Goal: Task Accomplishment & Management: Use online tool/utility

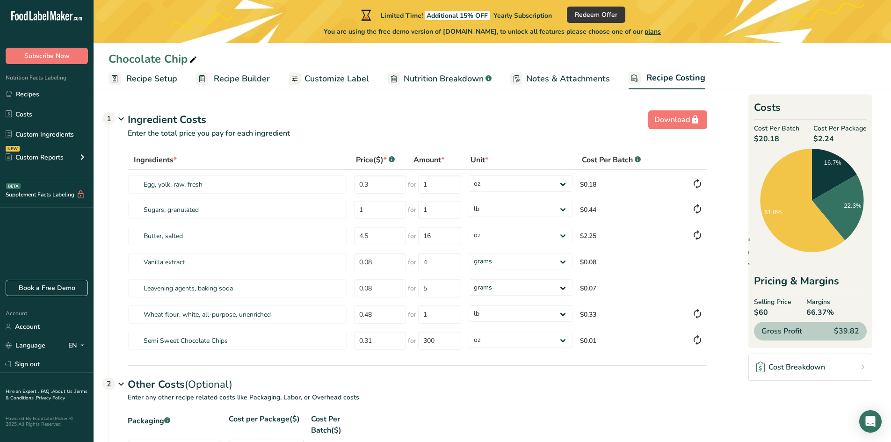
select select "5"
select select "12"
select select "5"
select select "12"
select select "5"
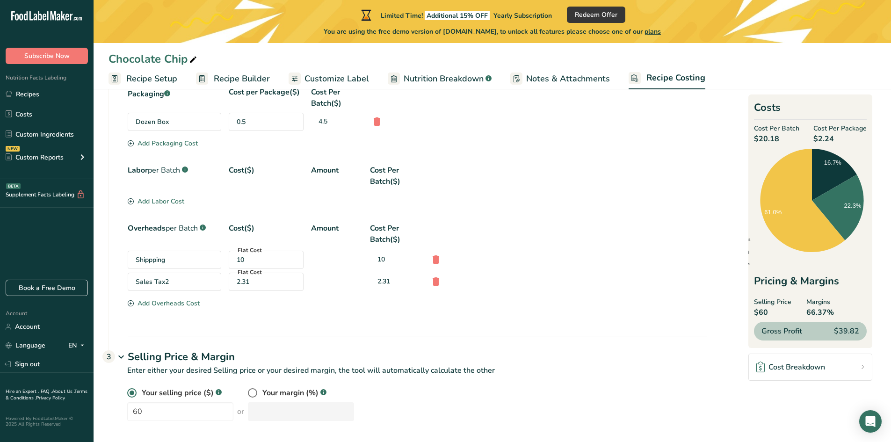
scroll to position [332, 0]
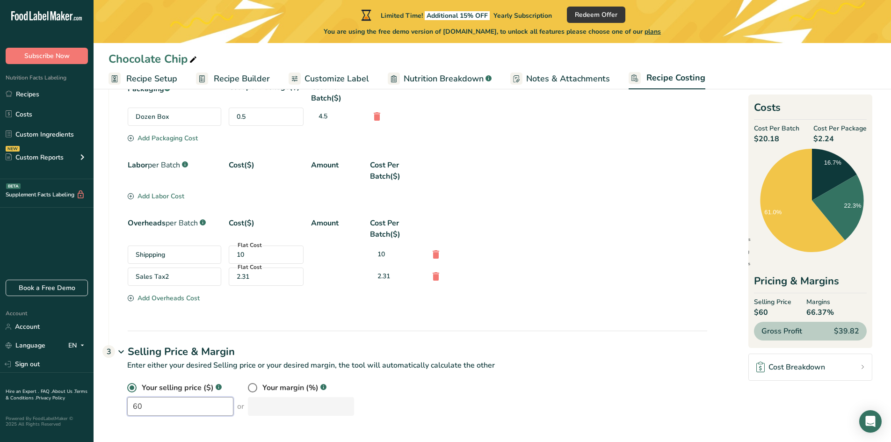
click at [158, 410] on input "60" at bounding box center [180, 406] width 106 height 19
type input "6"
type input "56"
click at [546, 306] on div "Packaging .a-a{fill:#347362;}.b-a{fill:#fff;} Cost per Package($) Cost Per Batc…" at bounding box center [408, 205] width 598 height 249
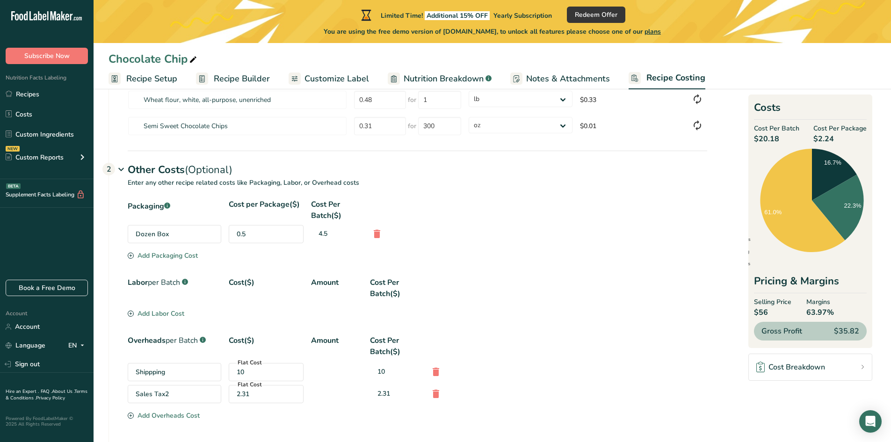
scroll to position [207, 0]
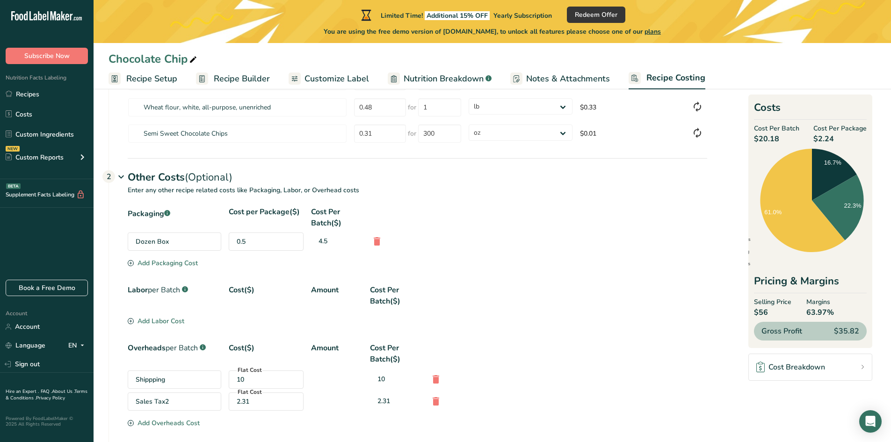
click at [459, 79] on span "Nutrition Breakdown" at bounding box center [444, 79] width 80 height 13
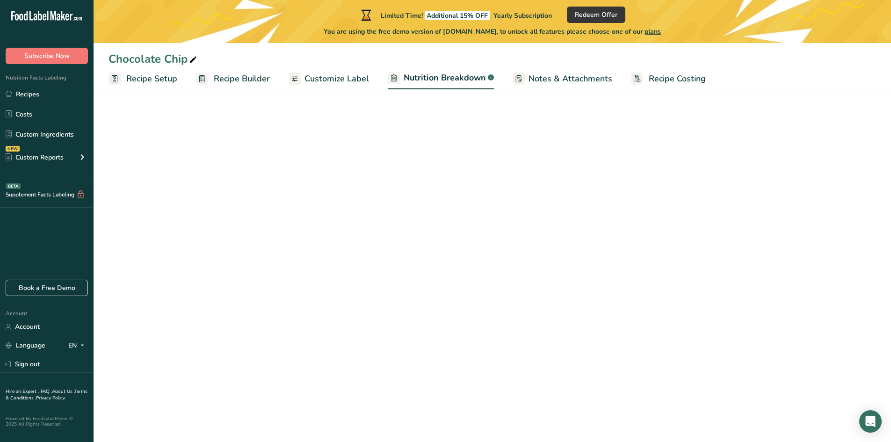
select select "Calories"
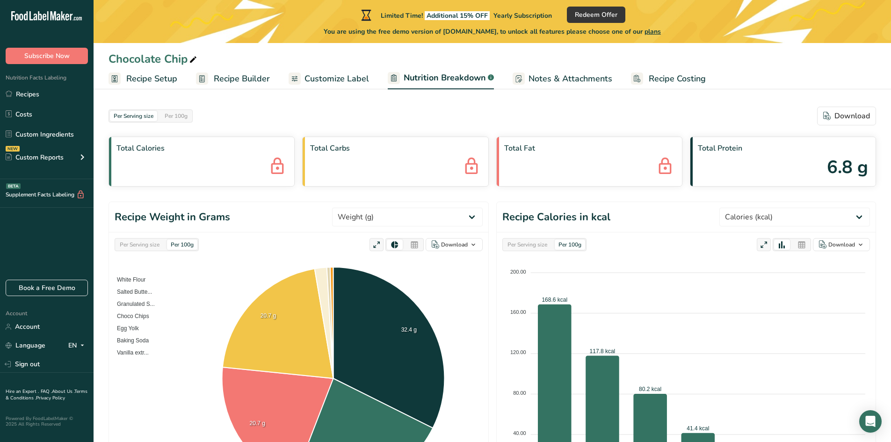
click at [337, 80] on span "Customize Label" at bounding box center [337, 79] width 65 height 13
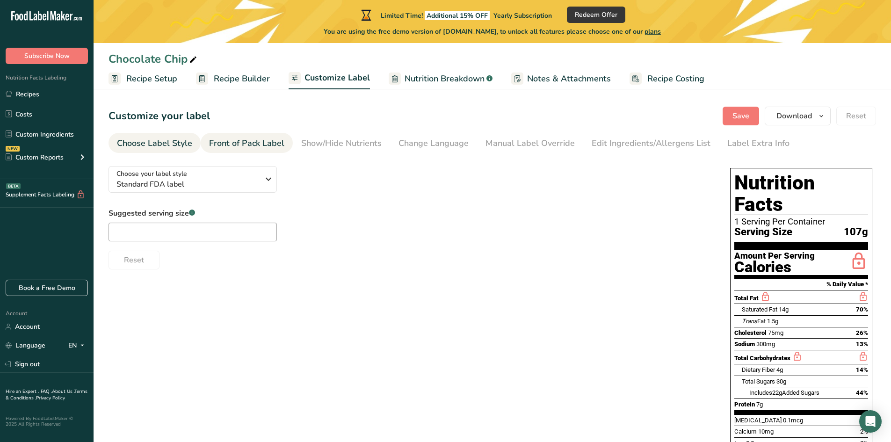
click at [268, 142] on div "Front of Pack Label" at bounding box center [246, 143] width 75 height 13
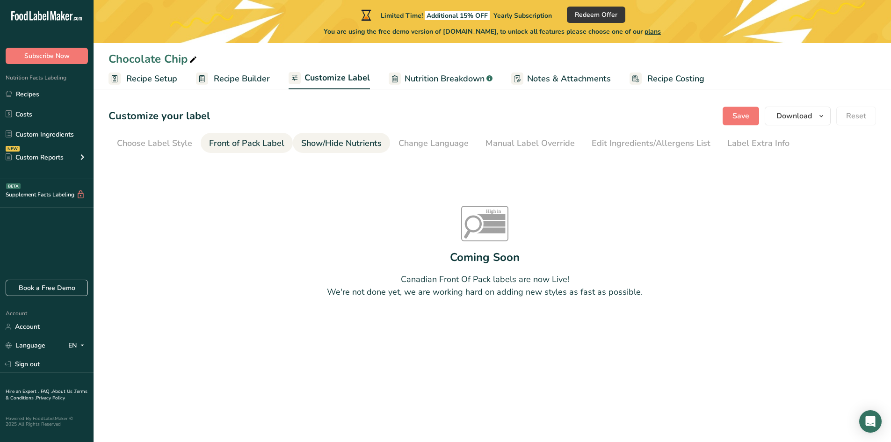
click at [321, 143] on div "Show/Hide Nutrients" at bounding box center [341, 143] width 80 height 13
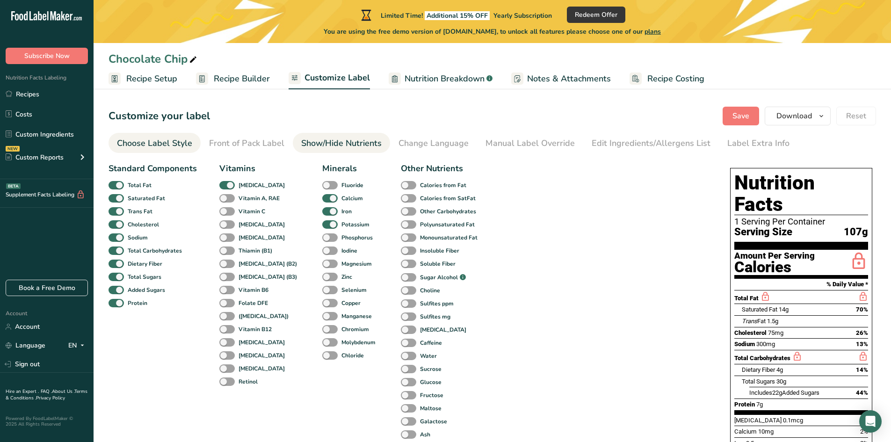
click at [130, 148] on div "Choose Label Style" at bounding box center [154, 143] width 75 height 13
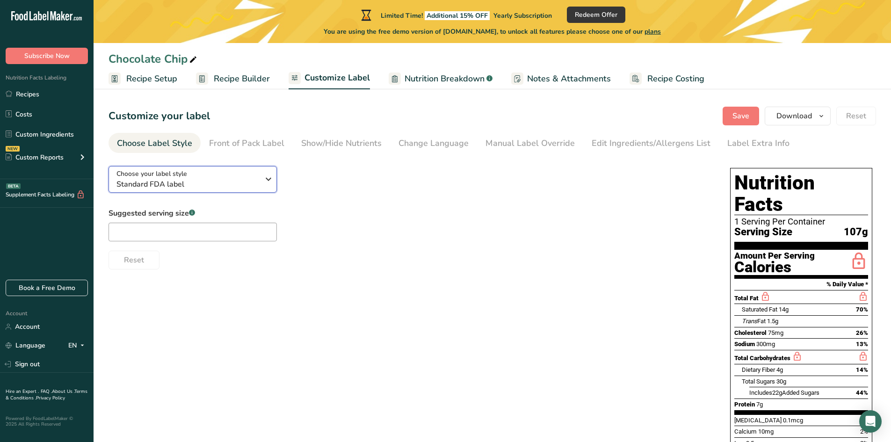
click at [211, 185] on span "Standard FDA label" at bounding box center [187, 184] width 143 height 11
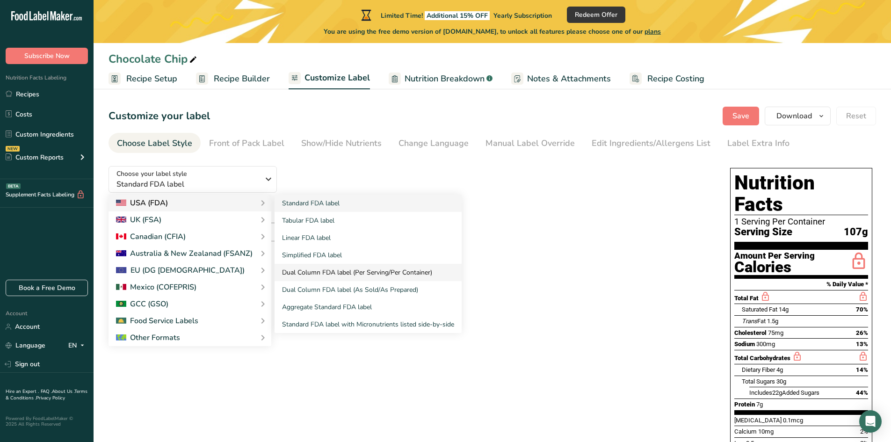
click at [318, 273] on link "Dual Column FDA label (Per Serving/Per Container)" at bounding box center [368, 272] width 187 height 17
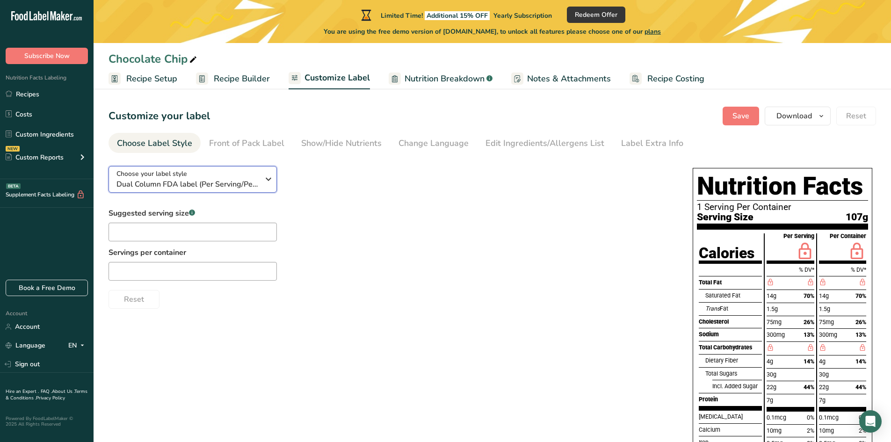
click at [266, 180] on icon "button" at bounding box center [268, 179] width 11 height 17
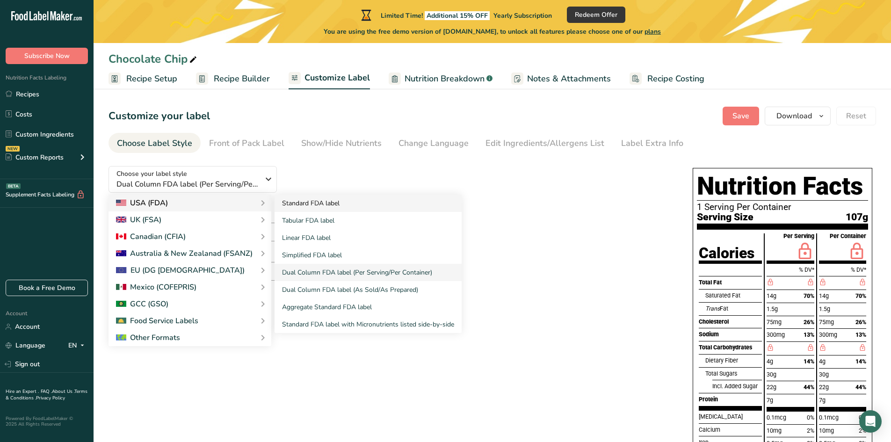
click at [314, 204] on link "Standard FDA label" at bounding box center [368, 203] width 187 height 17
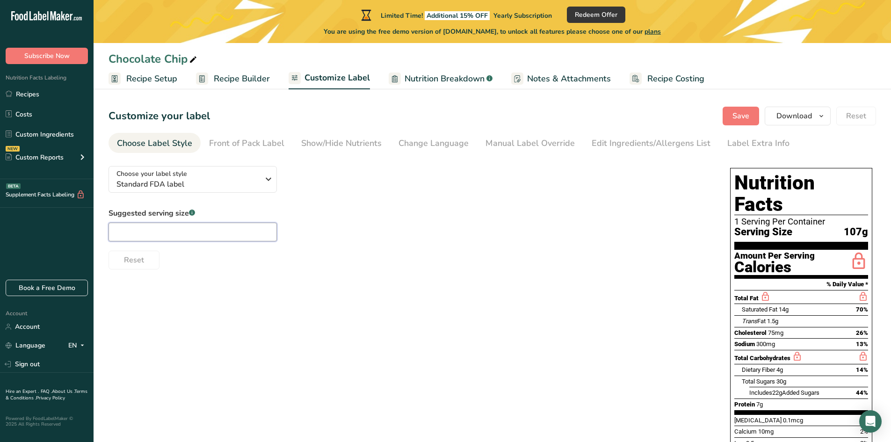
click at [180, 234] on input "text" at bounding box center [193, 232] width 168 height 19
type input "1"
click at [435, 83] on span "Nutrition Breakdown" at bounding box center [445, 79] width 80 height 13
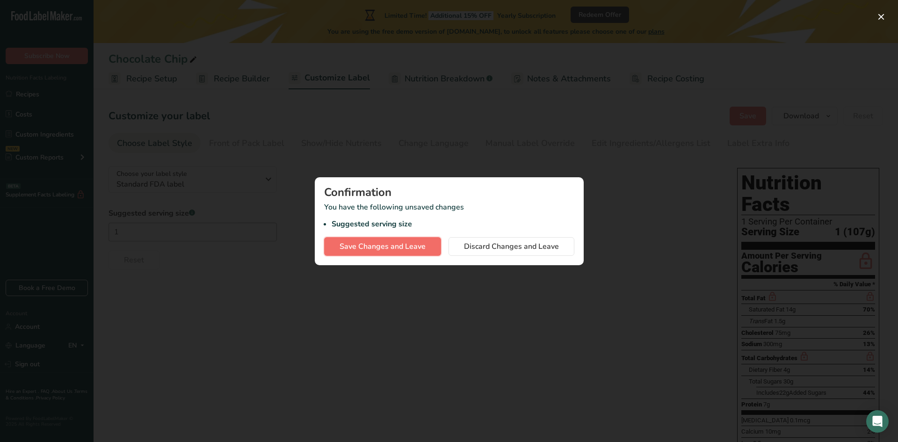
click at [382, 247] on span "Save Changes and Leave" at bounding box center [383, 246] width 86 height 11
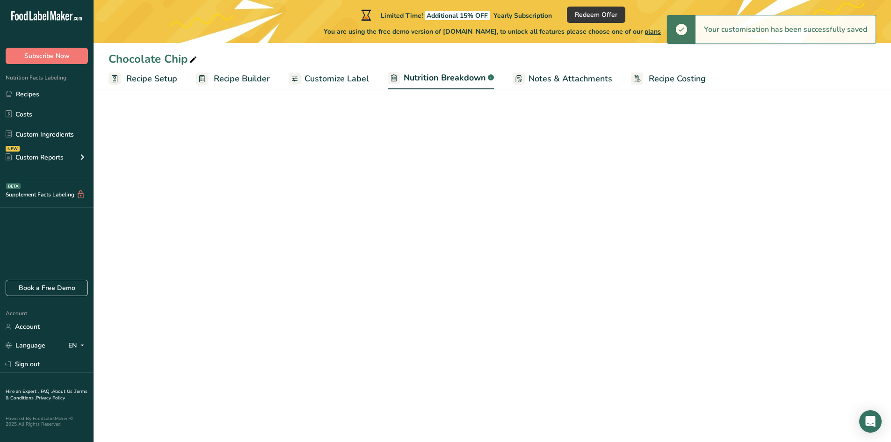
select select "Calories"
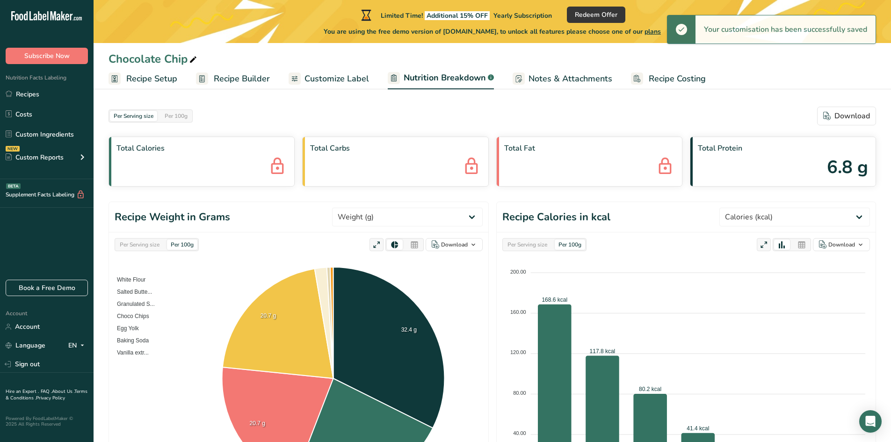
click at [555, 79] on span "Notes & Attachments" at bounding box center [571, 79] width 84 height 13
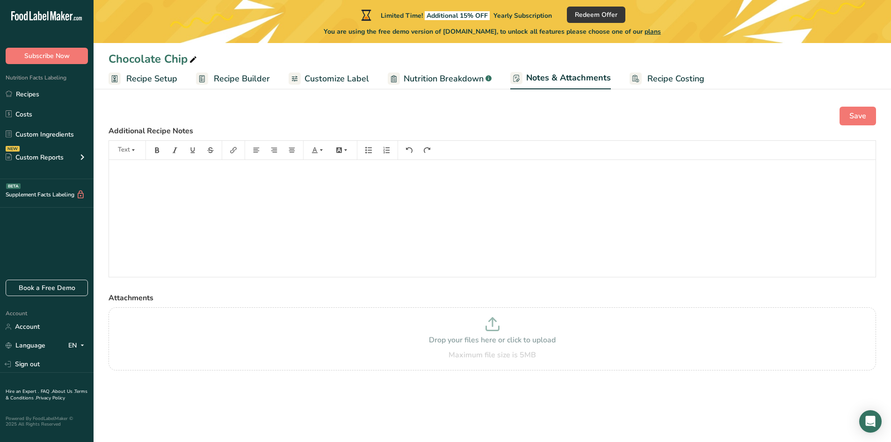
click at [672, 79] on span "Recipe Costing" at bounding box center [676, 79] width 57 height 13
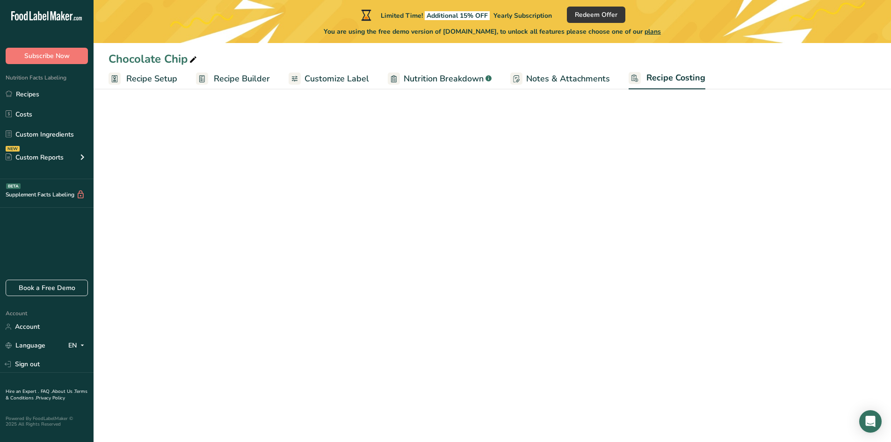
select select "5"
select select "12"
select select "5"
select select "12"
select select "5"
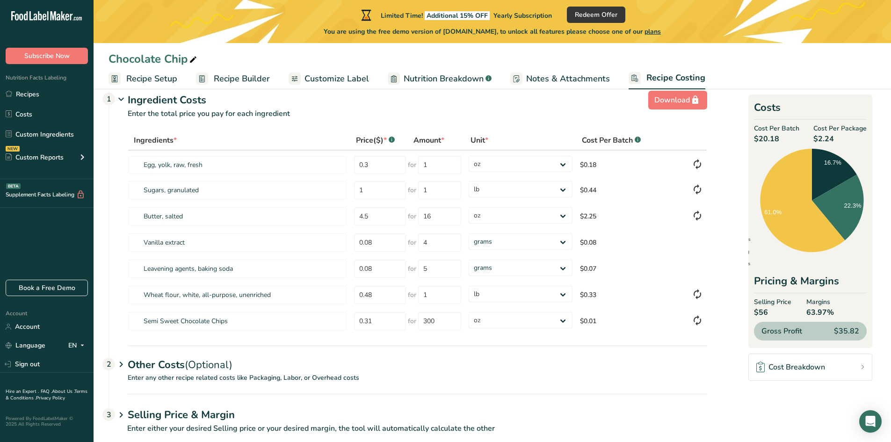
scroll to position [38, 0]
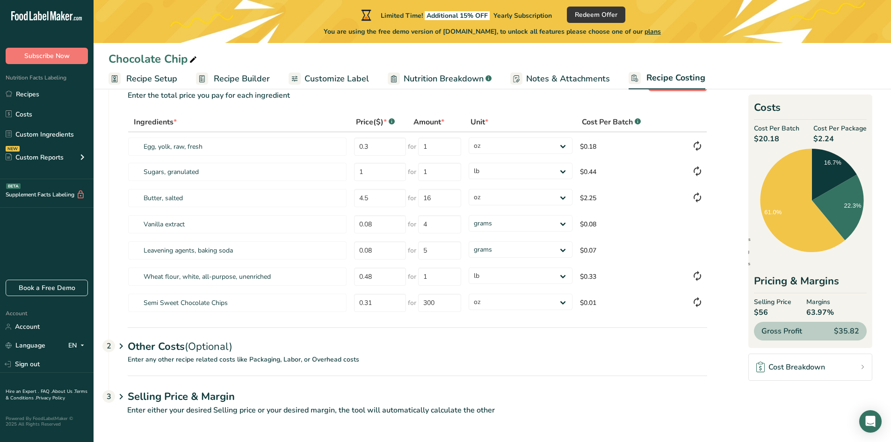
click at [120, 347] on icon at bounding box center [121, 346] width 11 height 17
